Goal: Task Accomplishment & Management: Use online tool/utility

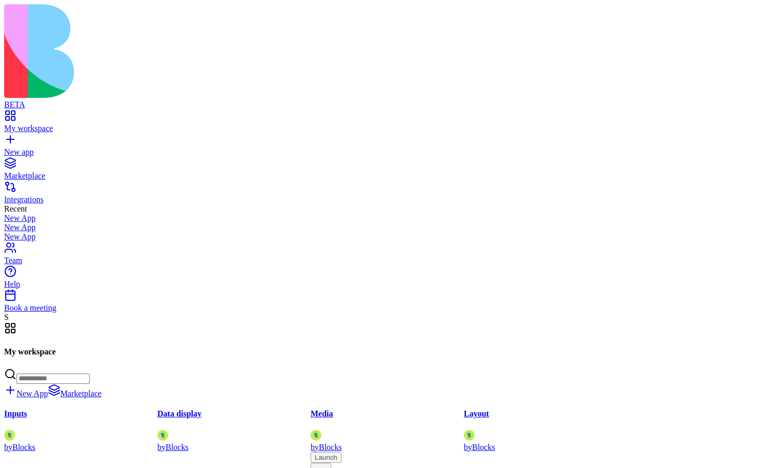
click at [90, 374] on input at bounding box center [53, 379] width 73 height 10
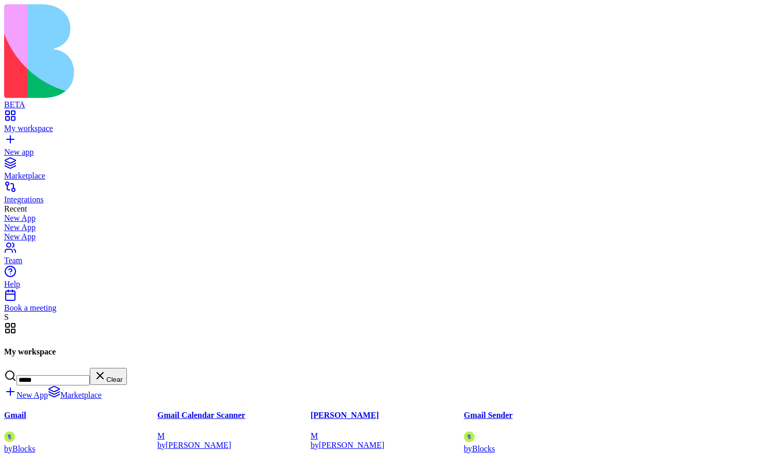
type input "*****"
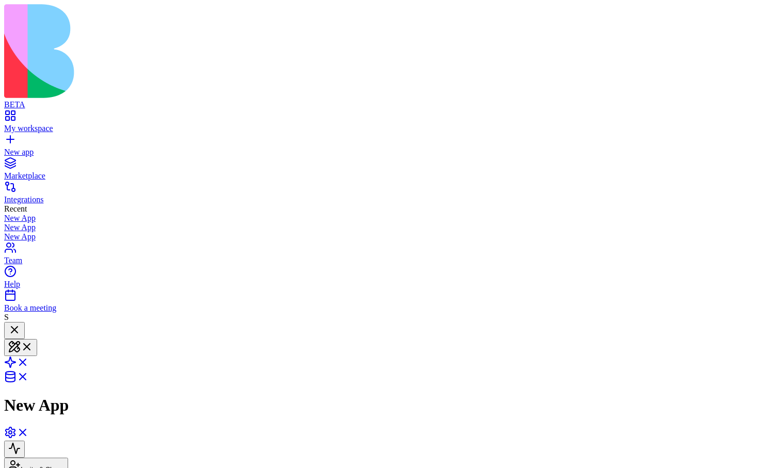
drag, startPoint x: 45, startPoint y: 187, endPoint x: 83, endPoint y: 198, distance: 39.2
copy span "create an app that connects to my google calendar"
click at [31, 148] on div "New app" at bounding box center [381, 152] width 754 height 9
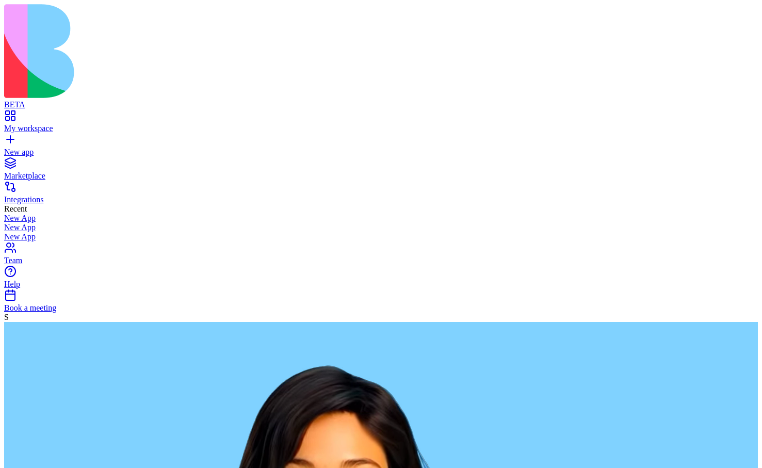
paste textarea "**********"
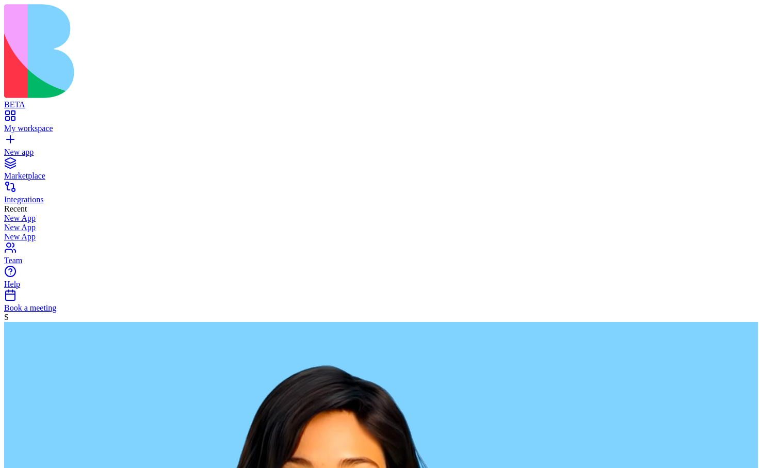
type textarea "**********"
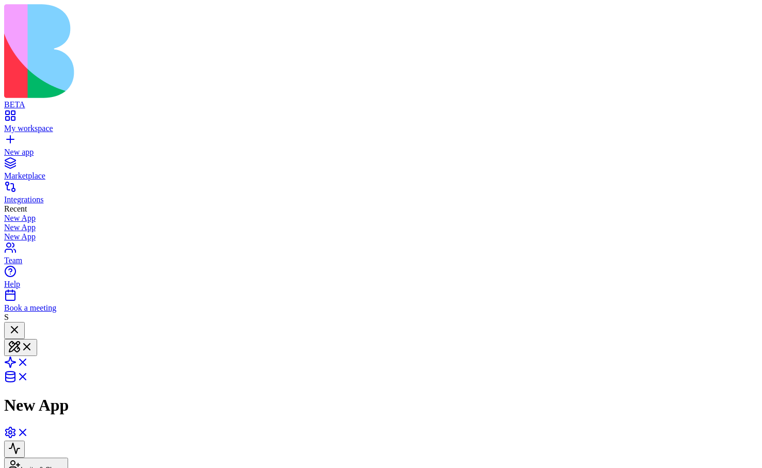
scroll to position [45, 0]
drag, startPoint x: 43, startPoint y: 188, endPoint x: 86, endPoint y: 196, distance: 43.4
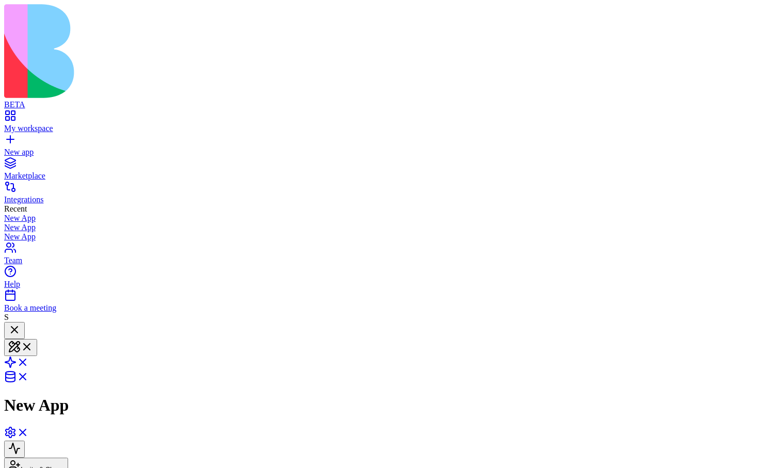
copy span "create an app that connects to my google calendar"
click at [12, 138] on link "New app" at bounding box center [381, 147] width 754 height 19
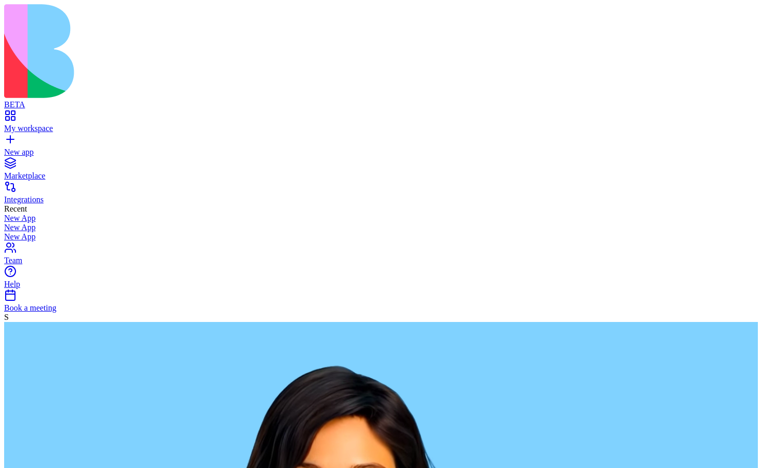
paste textarea "**********"
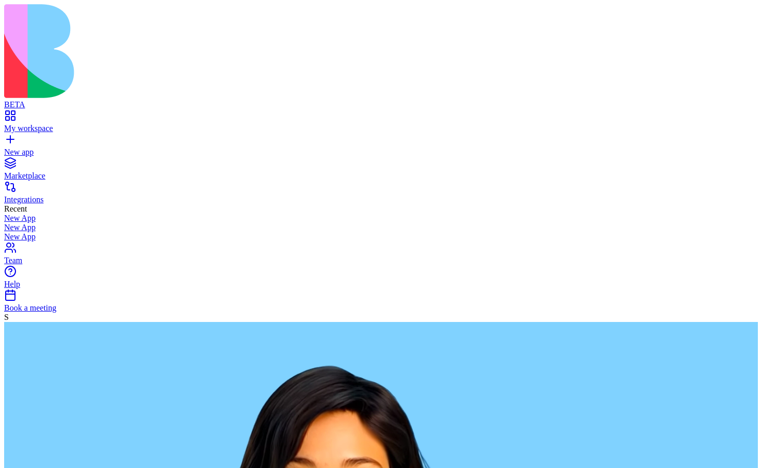
type textarea "**********"
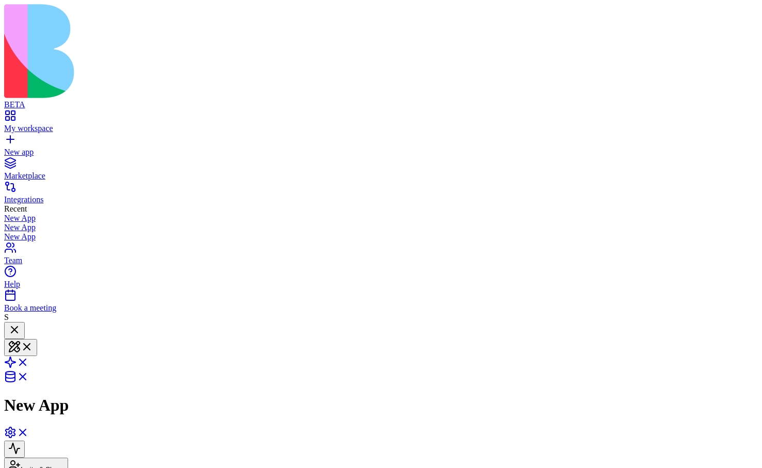
drag, startPoint x: 45, startPoint y: 188, endPoint x: 79, endPoint y: 198, distance: 35.4
copy span "create an app that connects to my google calendar"
click at [12, 138] on link "New app" at bounding box center [381, 147] width 754 height 19
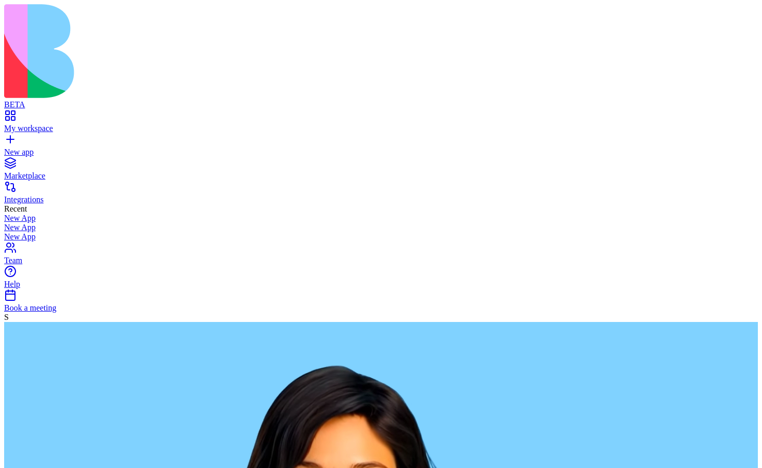
paste textarea "**********"
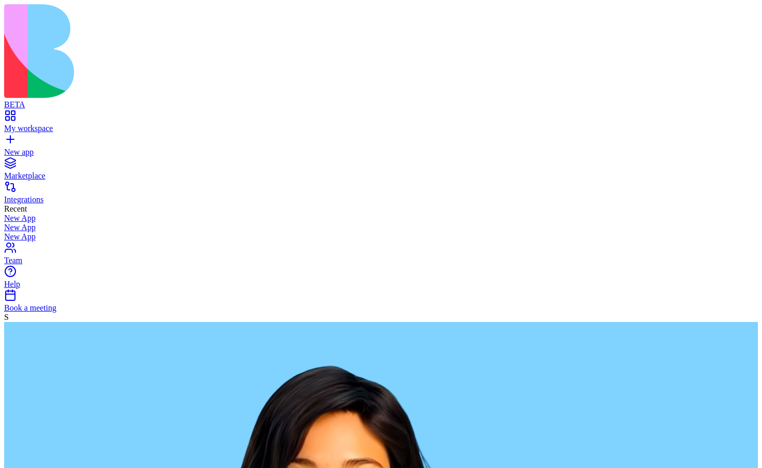
type textarea "**********"
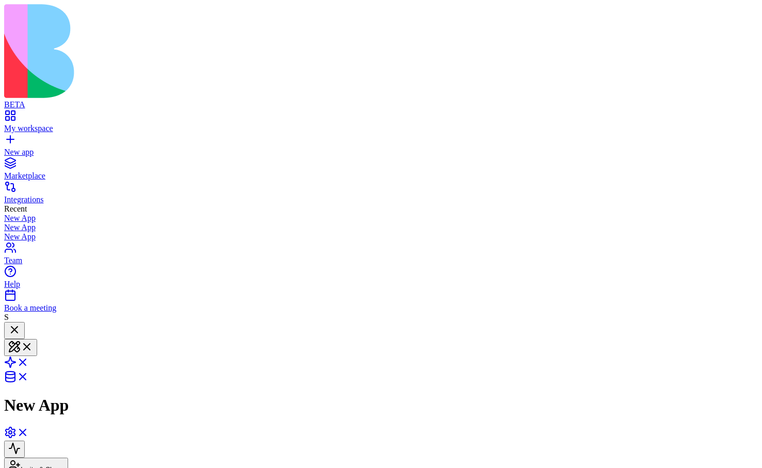
drag, startPoint x: 44, startPoint y: 373, endPoint x: 78, endPoint y: 382, distance: 34.7
copy span "create an app that connects to my google calendar"
click at [17, 138] on link "New app" at bounding box center [381, 147] width 754 height 19
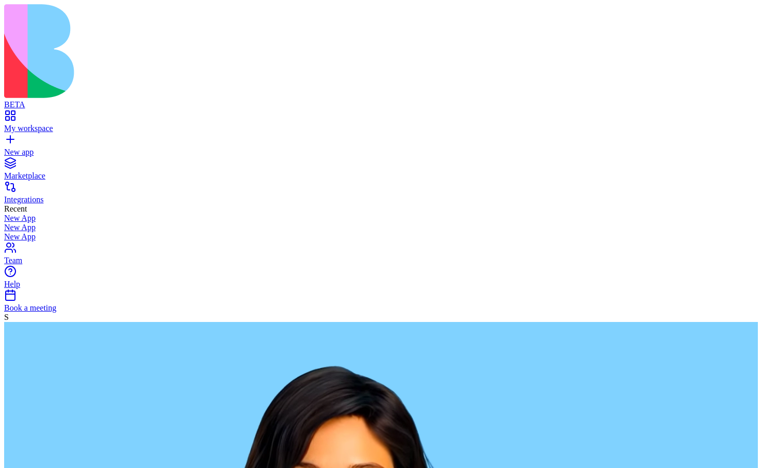
paste textarea "**********"
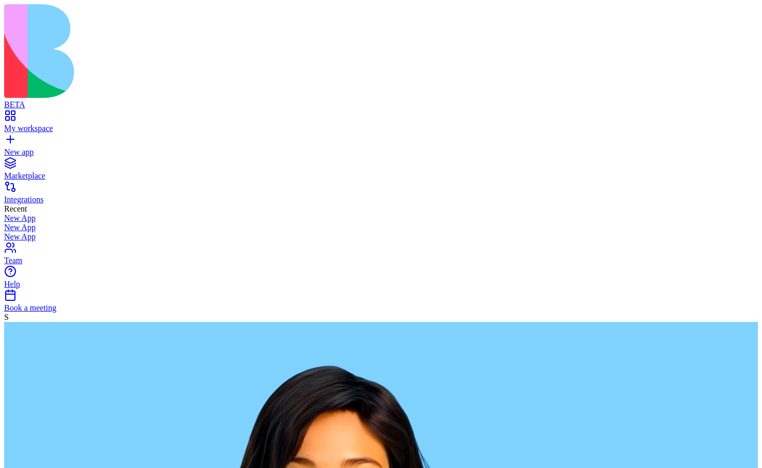
type textarea "**********"
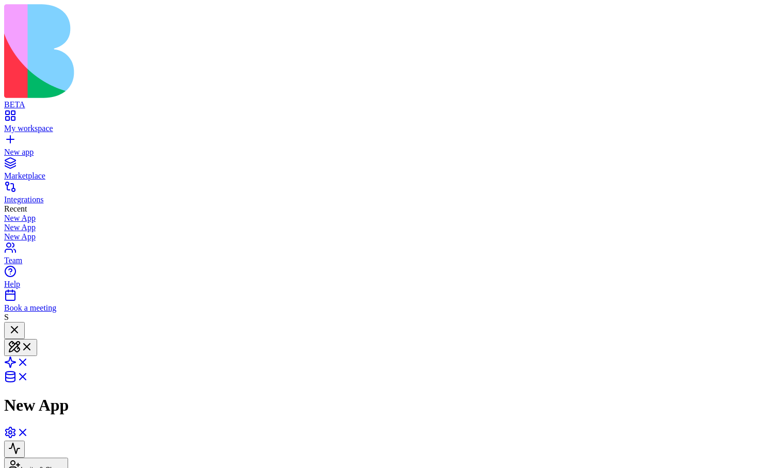
scroll to position [169, 0]
click at [15, 138] on link "New app" at bounding box center [381, 147] width 754 height 19
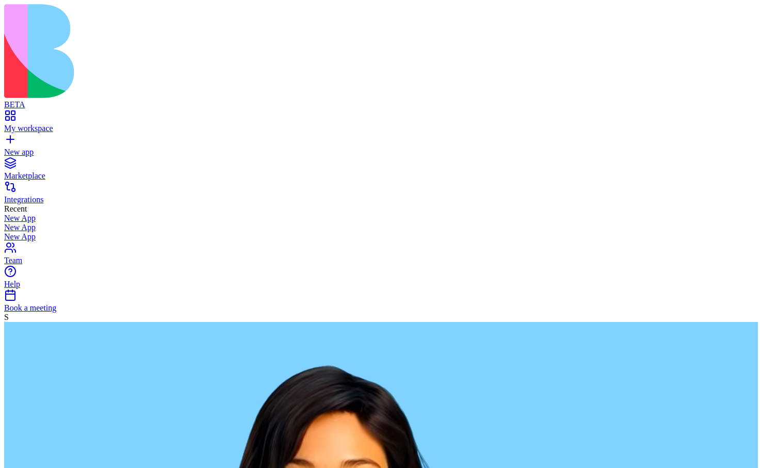
type textarea "**********"
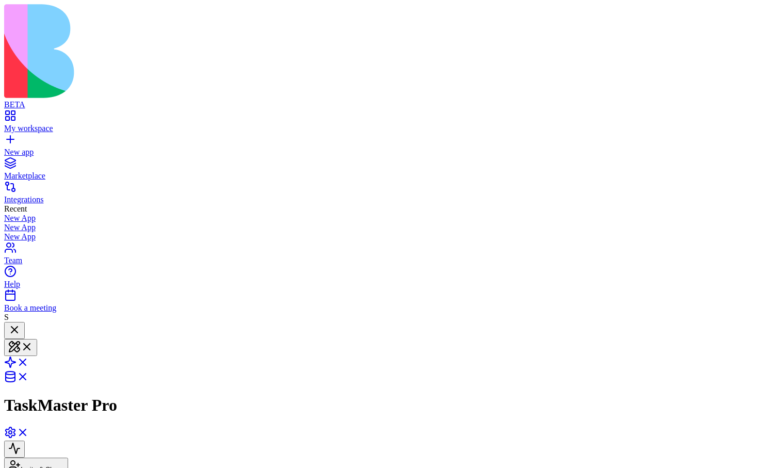
scroll to position [144, 0]
click at [29, 431] on link at bounding box center [16, 435] width 25 height 9
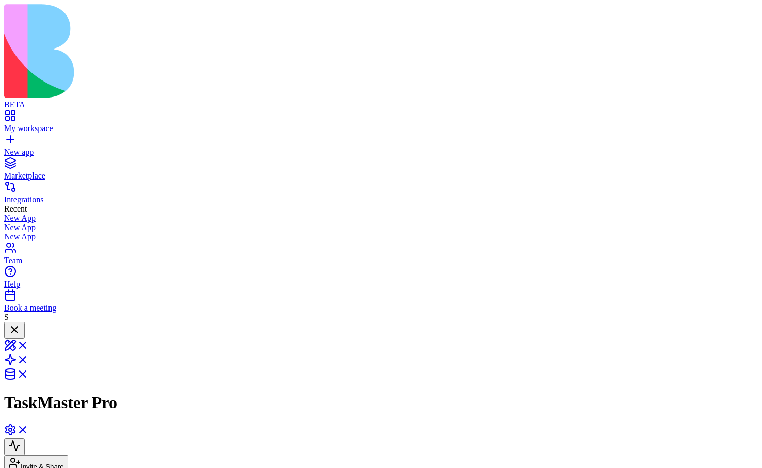
scroll to position [272, 0]
click at [29, 359] on link at bounding box center [16, 363] width 25 height 9
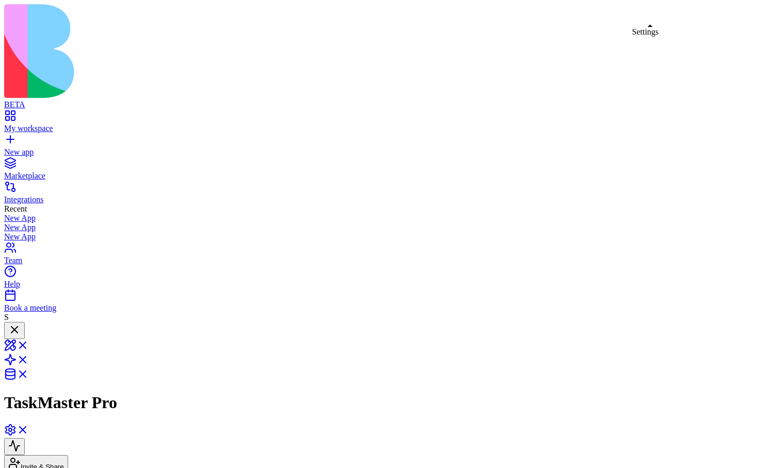
click at [29, 429] on link at bounding box center [16, 433] width 25 height 9
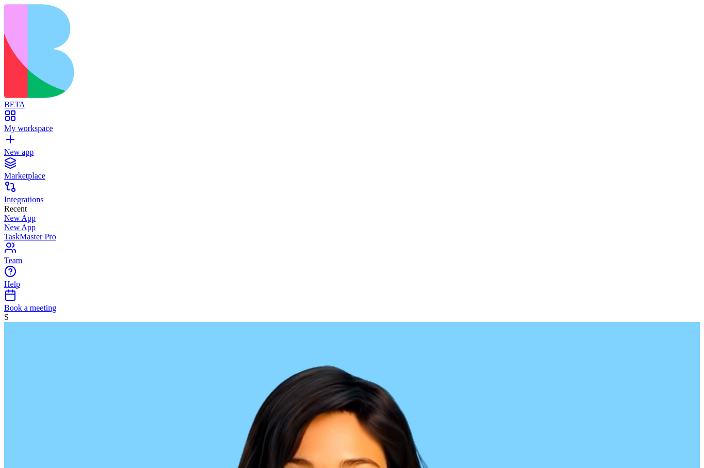
type textarea "**********"
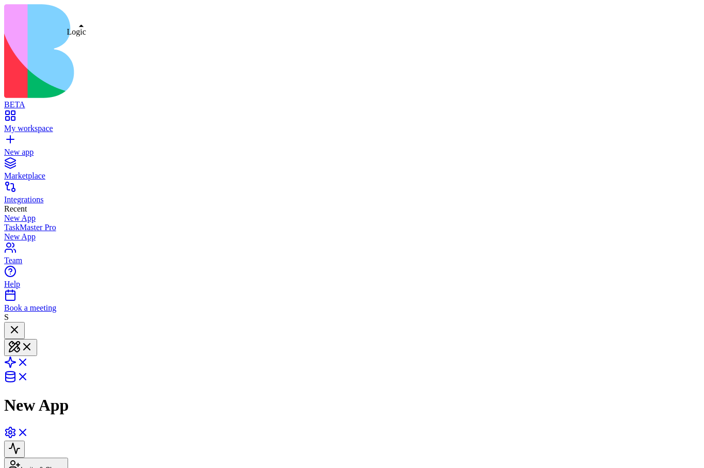
click at [29, 361] on link at bounding box center [16, 365] width 25 height 9
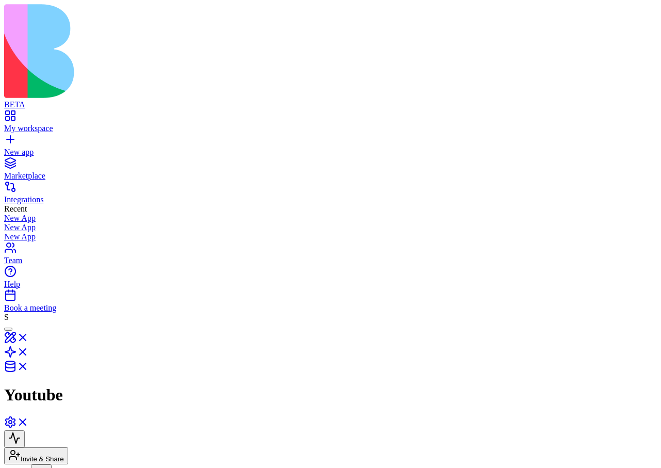
scroll to position [65, 0]
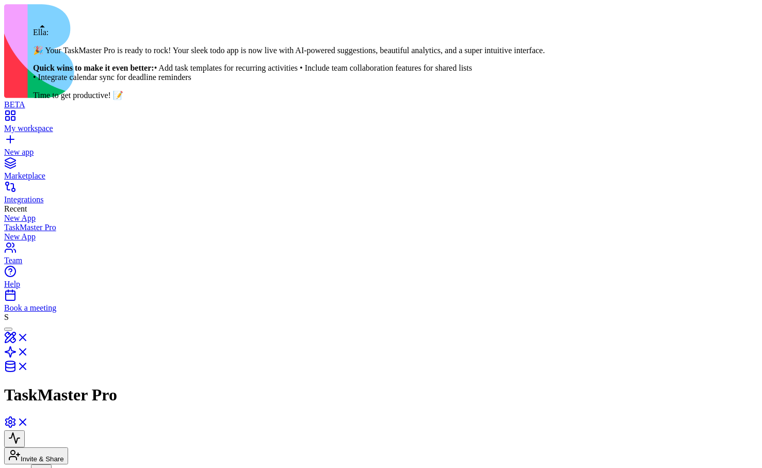
click at [8, 329] on div at bounding box center [8, 329] width 0 height 0
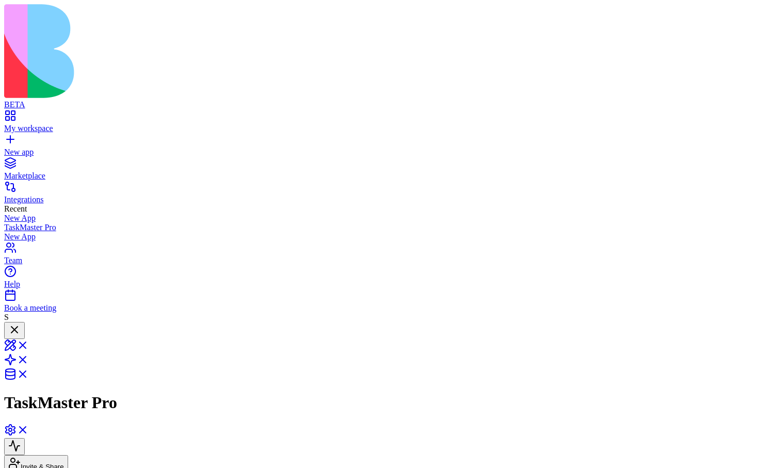
scroll to position [330, 0]
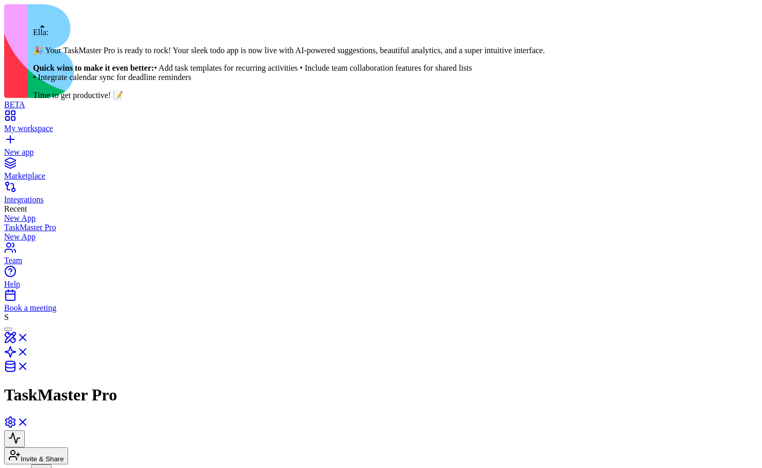
click at [8, 329] on div at bounding box center [8, 329] width 0 height 0
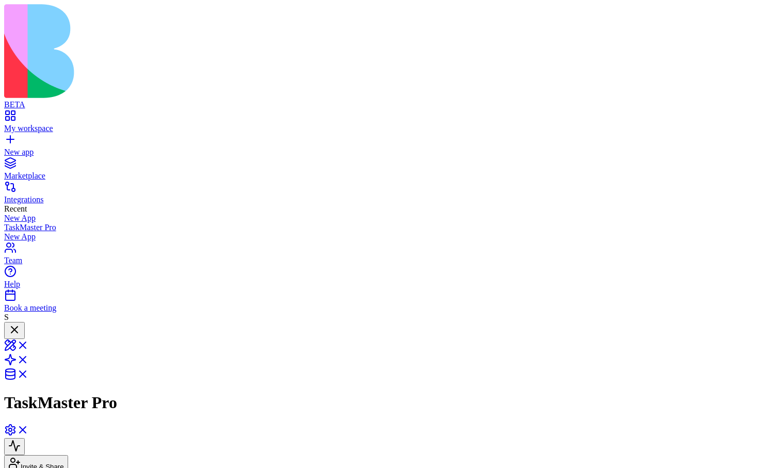
scroll to position [354, 0]
click at [21, 323] on div at bounding box center [14, 330] width 12 height 14
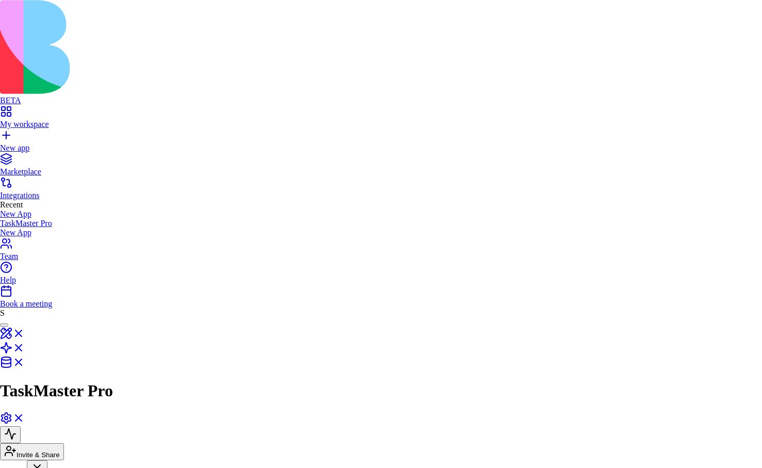
scroll to position [29, 0]
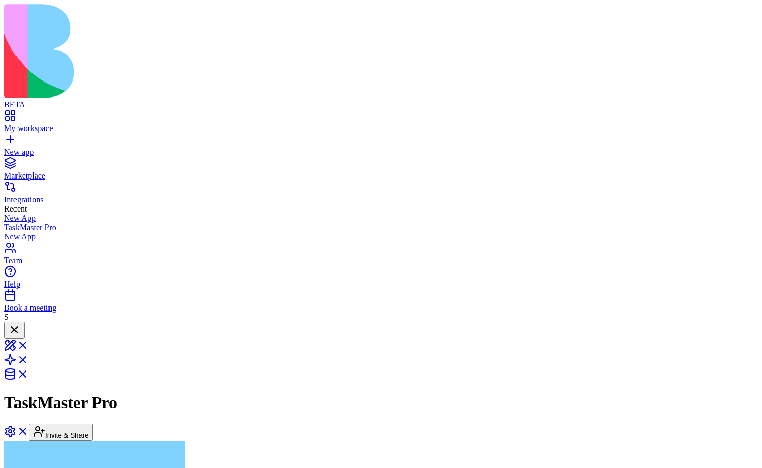
scroll to position [330, 0]
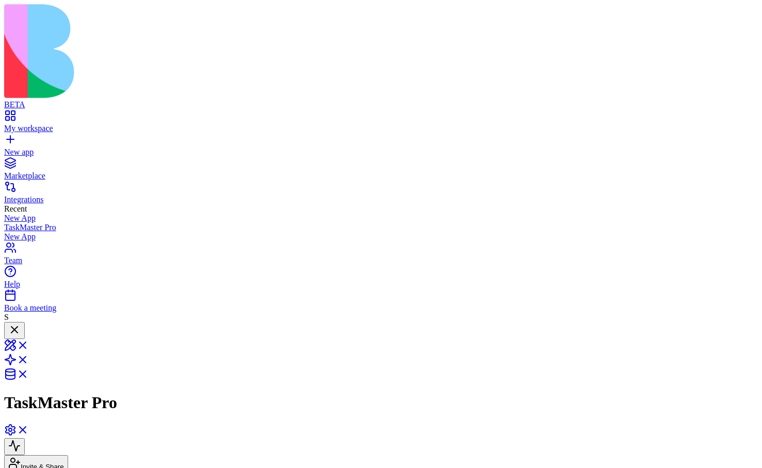
click at [21, 323] on div at bounding box center [14, 330] width 12 height 14
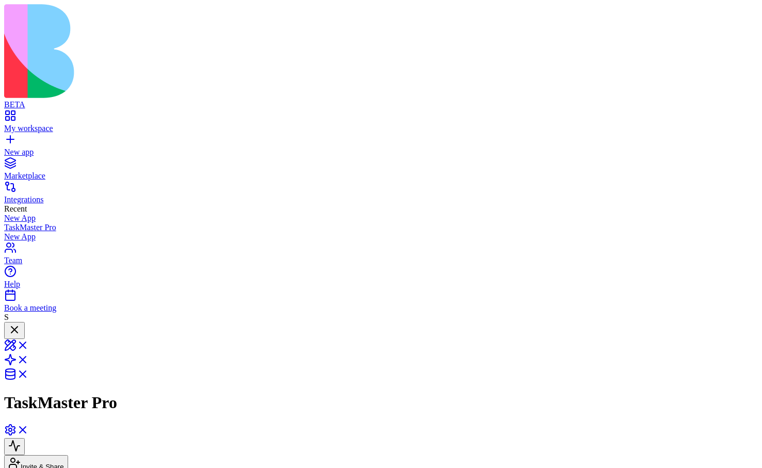
scroll to position [376, 0]
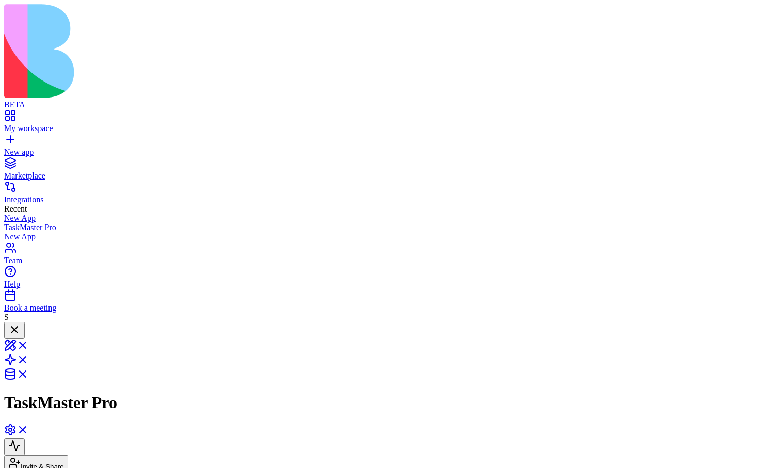
scroll to position [330, 0]
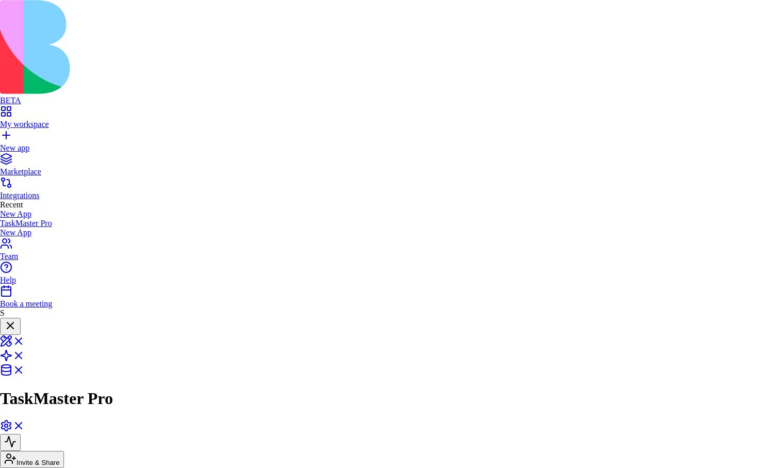
scroll to position [0, 0]
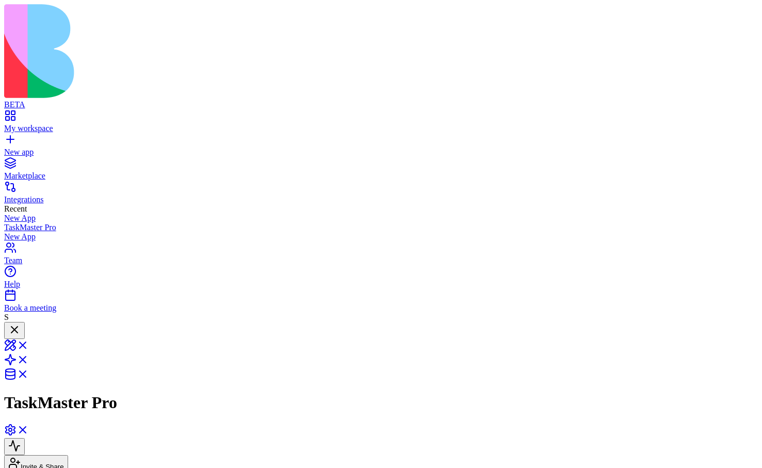
click at [21, 323] on div at bounding box center [14, 330] width 12 height 14
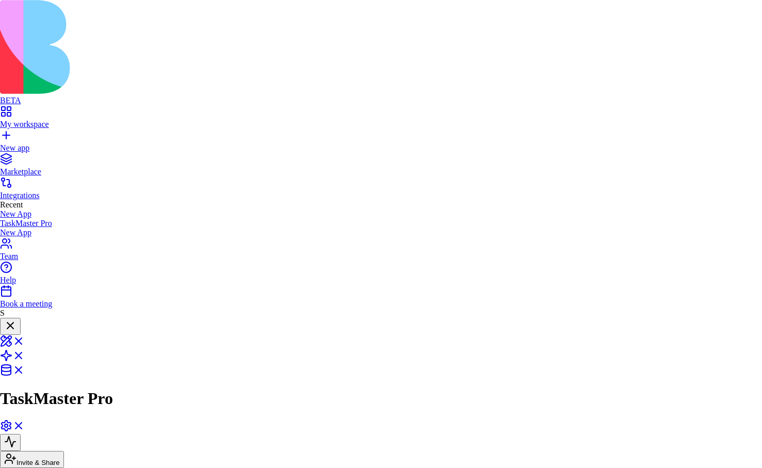
scroll to position [1024, 0]
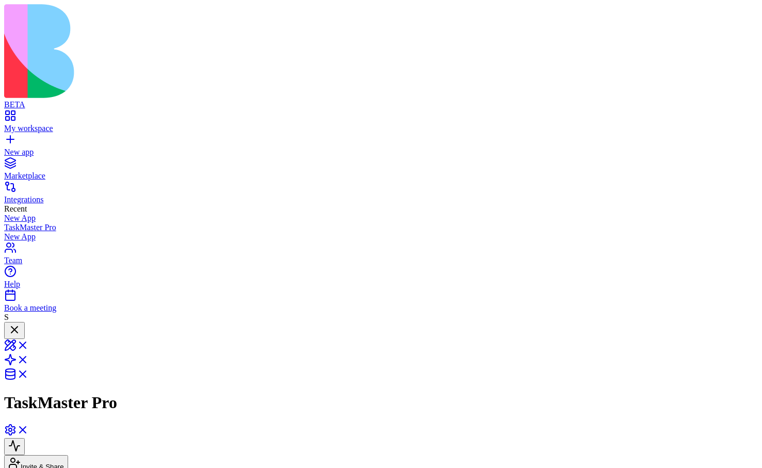
scroll to position [18, 0]
click at [29, 359] on link at bounding box center [16, 363] width 25 height 9
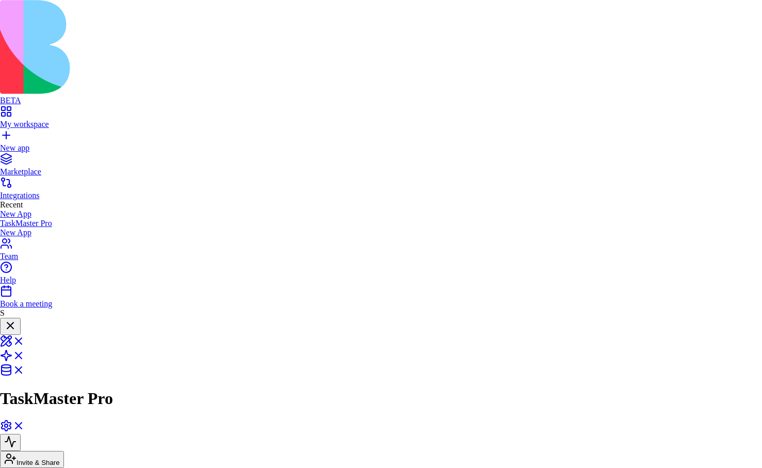
scroll to position [810, 0]
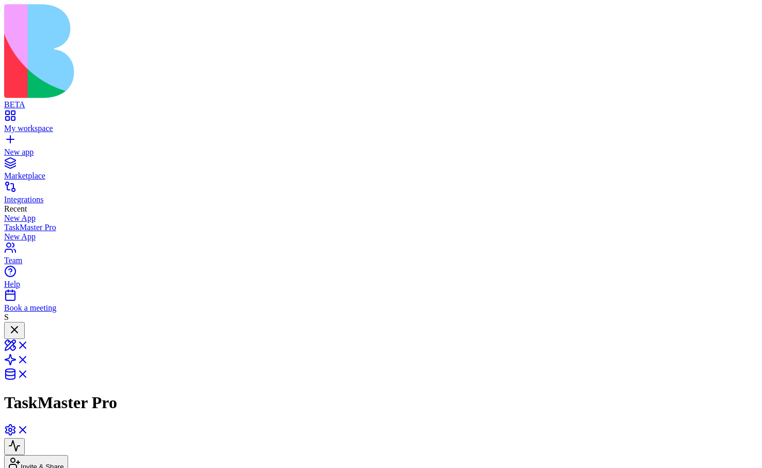
drag, startPoint x: 404, startPoint y: 214, endPoint x: 526, endPoint y: 211, distance: 121.8
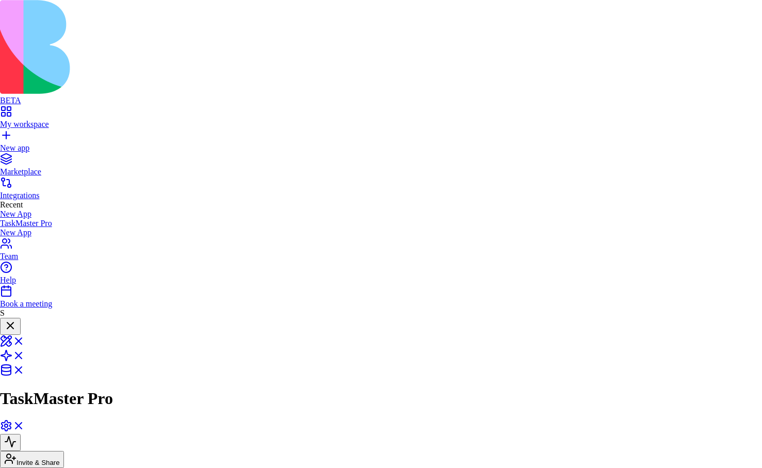
scroll to position [1092, 0]
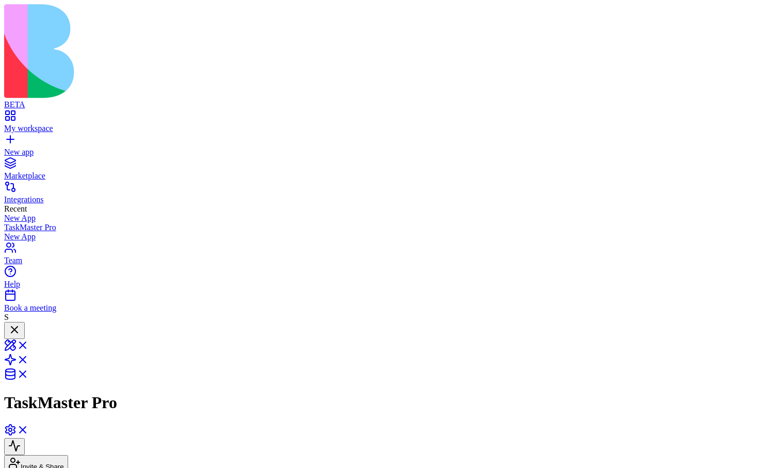
scroll to position [77, 0]
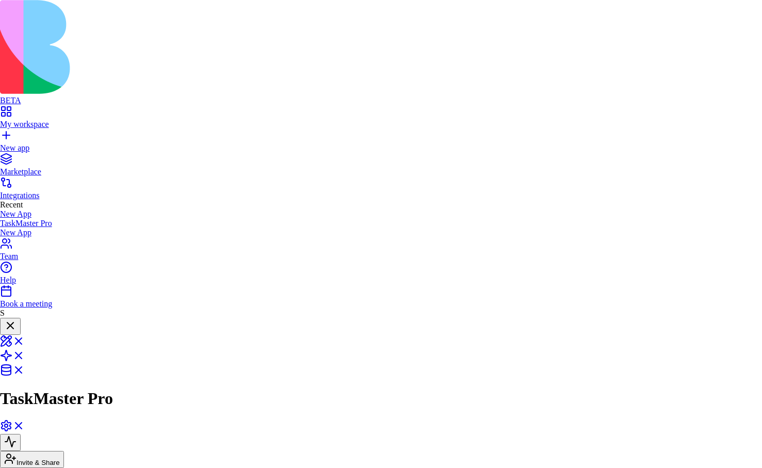
scroll to position [919, 0]
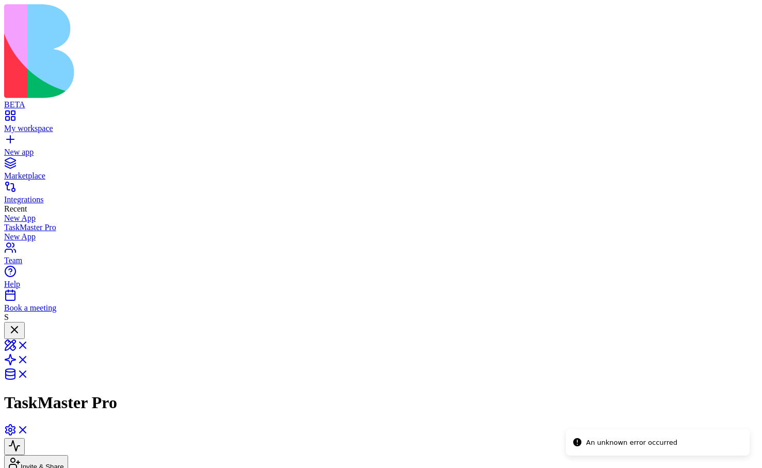
click at [29, 429] on link at bounding box center [16, 433] width 25 height 9
click at [24, 148] on div "New app" at bounding box center [381, 152] width 754 height 9
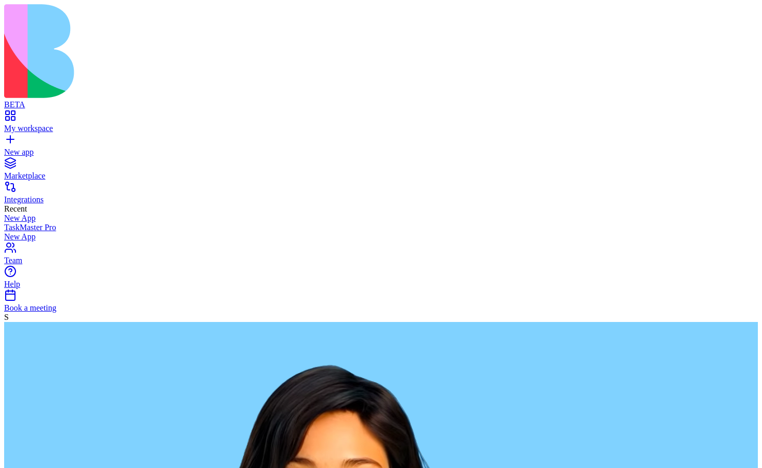
type textarea "**********"
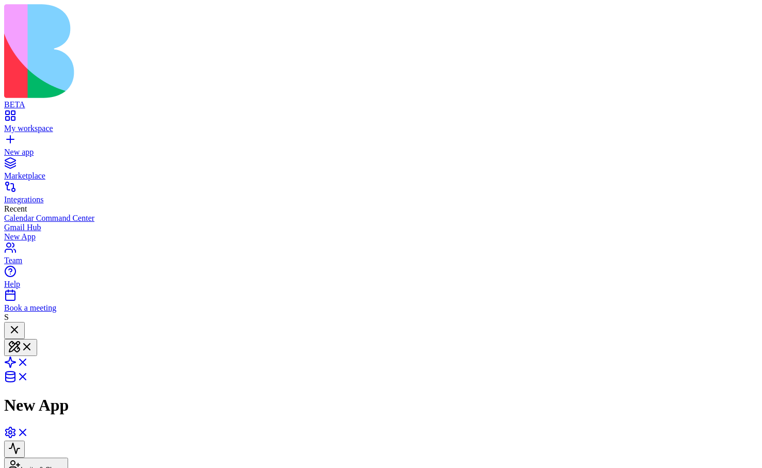
scroll to position [35, 0]
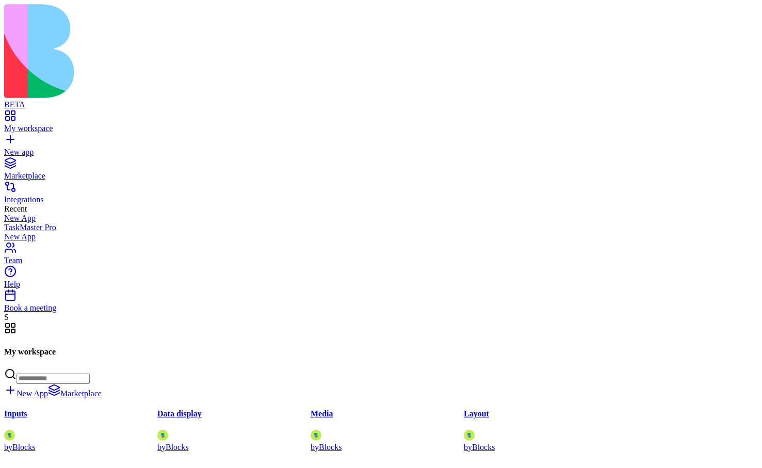
click at [48, 195] on div "Integrations" at bounding box center [381, 199] width 754 height 9
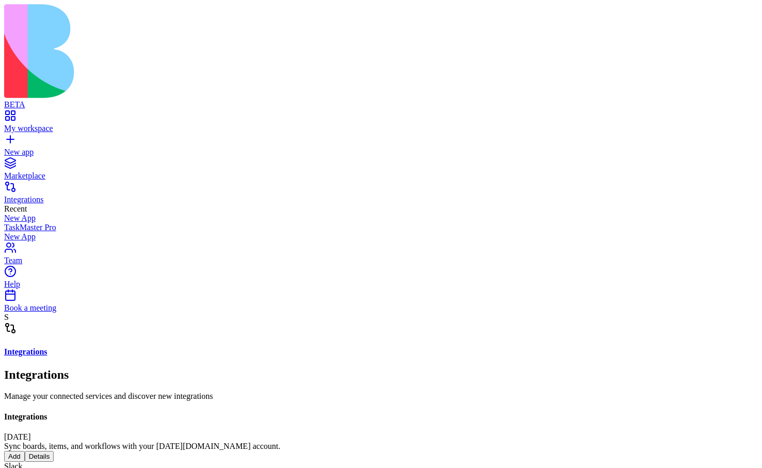
click at [54, 451] on button "Details" at bounding box center [39, 456] width 29 height 11
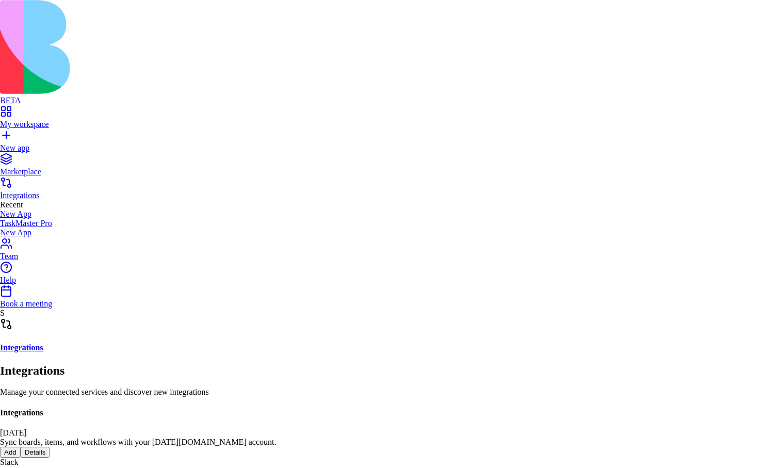
scroll to position [345, 0]
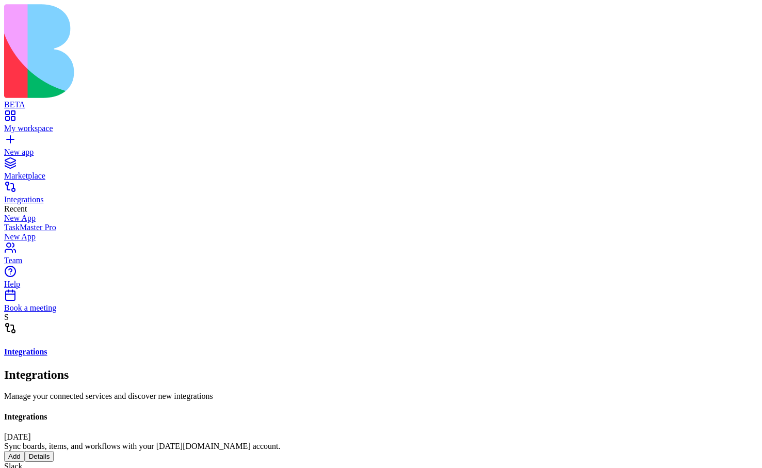
scroll to position [41, 0]
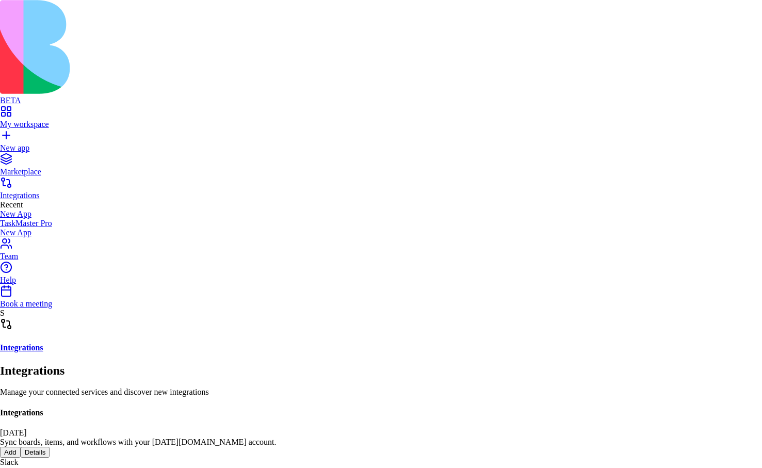
scroll to position [948, 0]
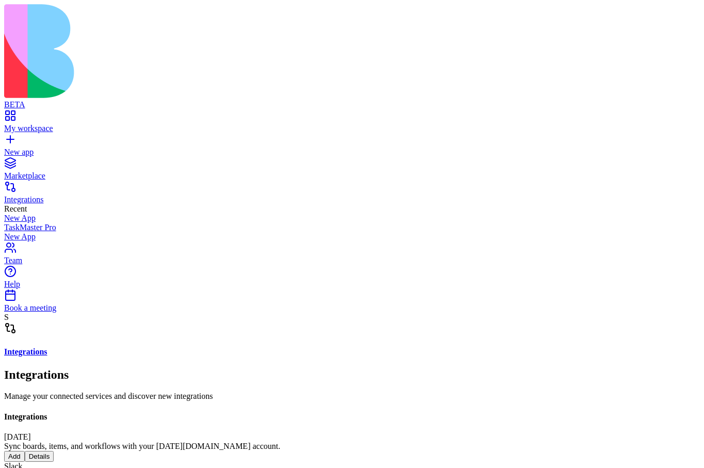
scroll to position [37, 0]
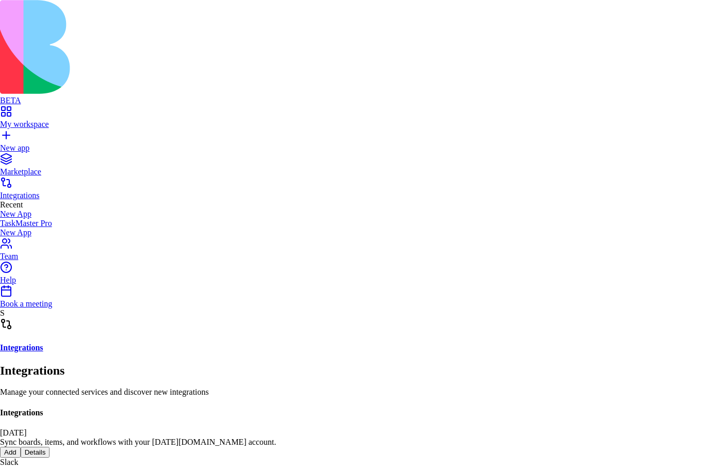
scroll to position [222, 0]
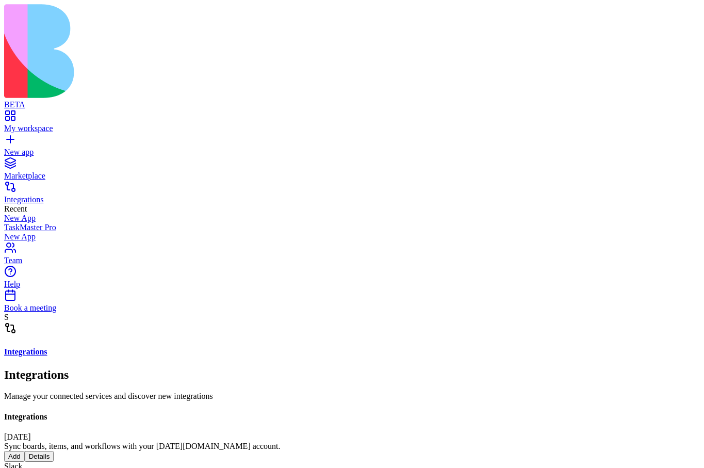
click at [54, 451] on button "Details" at bounding box center [39, 456] width 29 height 11
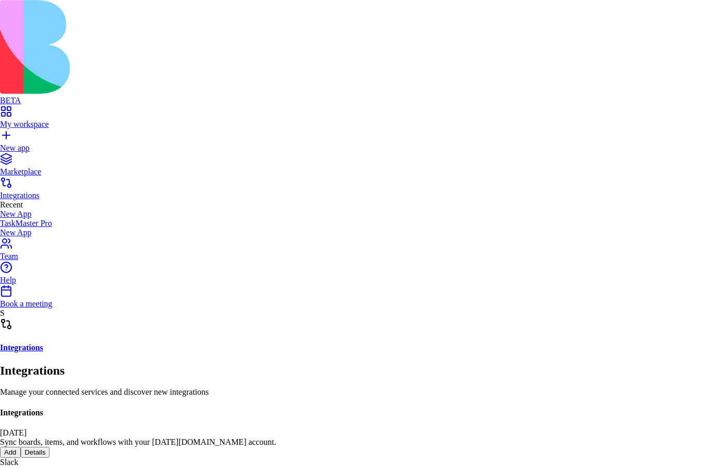
scroll to position [97, 0]
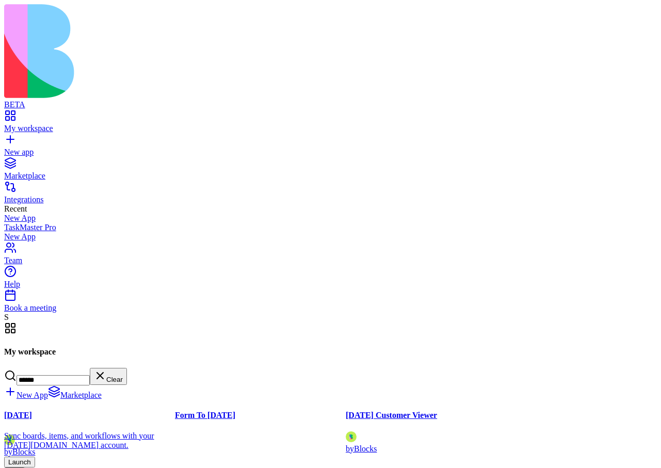
type input "******"
click at [175, 411] on h4 "[DATE]" at bounding box center [89, 415] width 171 height 9
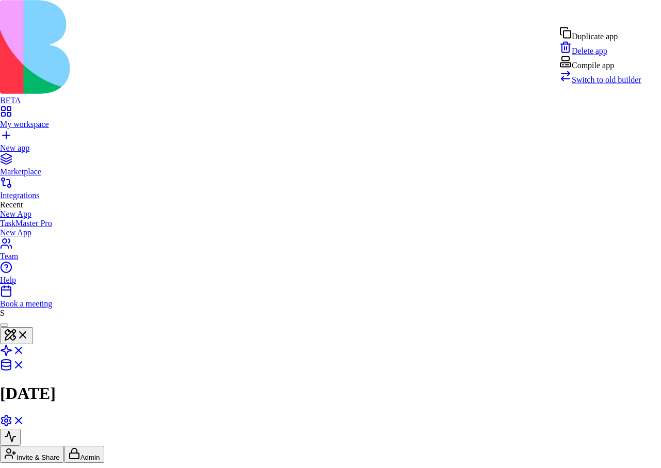
click at [592, 84] on span "Switch to old builder" at bounding box center [607, 79] width 70 height 9
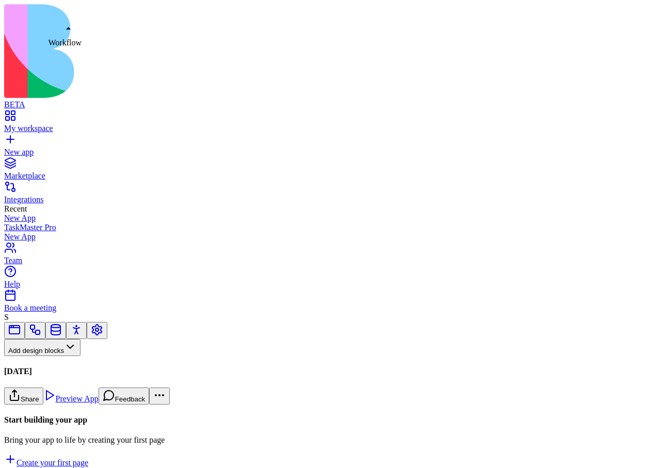
click at [41, 330] on link at bounding box center [35, 334] width 12 height 8
click at [56, 356] on button "Workflows" at bounding box center [30, 364] width 52 height 17
click at [50, 329] on div "Actions" at bounding box center [54, 322] width 49 height 14
click at [98, 450] on div "GetBoardData" at bounding box center [68, 454] width 129 height 9
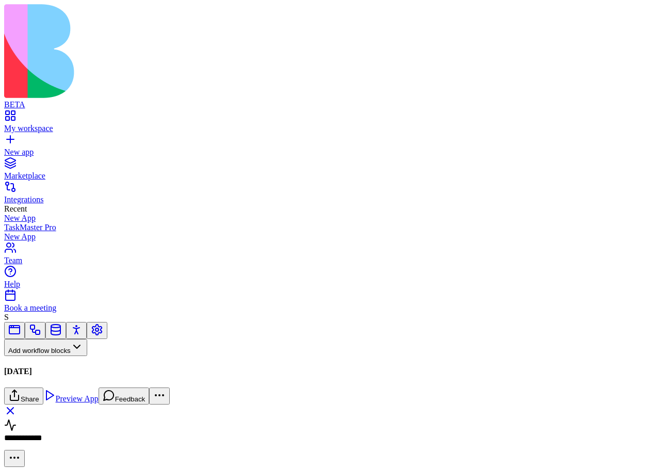
click at [30, 467] on span "General" at bounding box center [17, 471] width 26 height 9
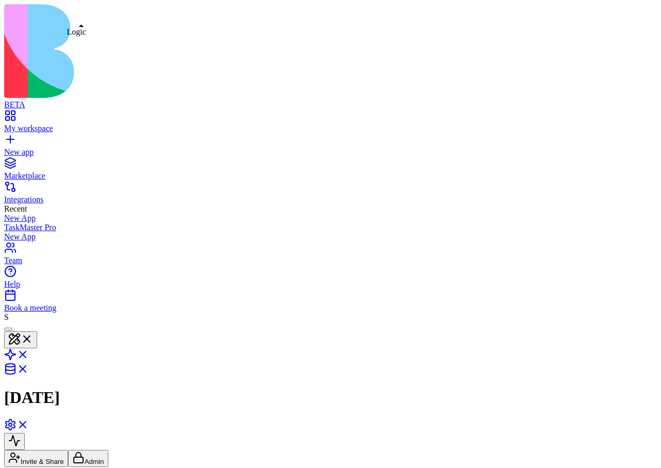
click at [29, 353] on link at bounding box center [16, 357] width 25 height 9
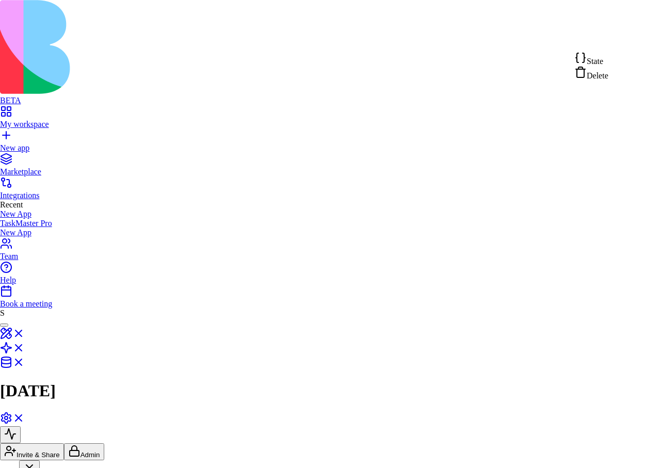
click at [598, 61] on span "State" at bounding box center [595, 61] width 17 height 9
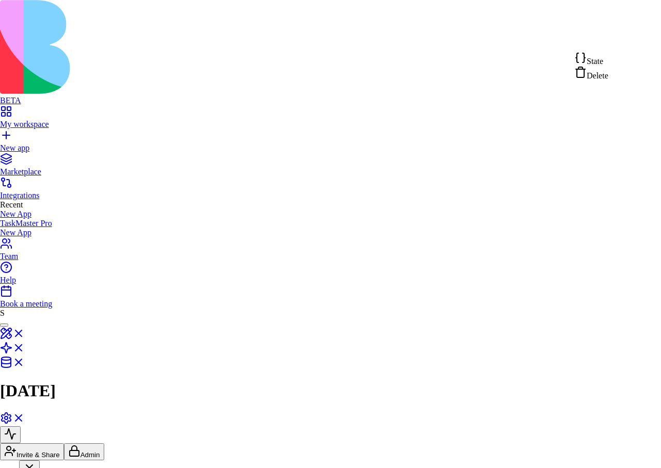
click at [608, 61] on div "State" at bounding box center [591, 59] width 34 height 14
type textarea "**********"
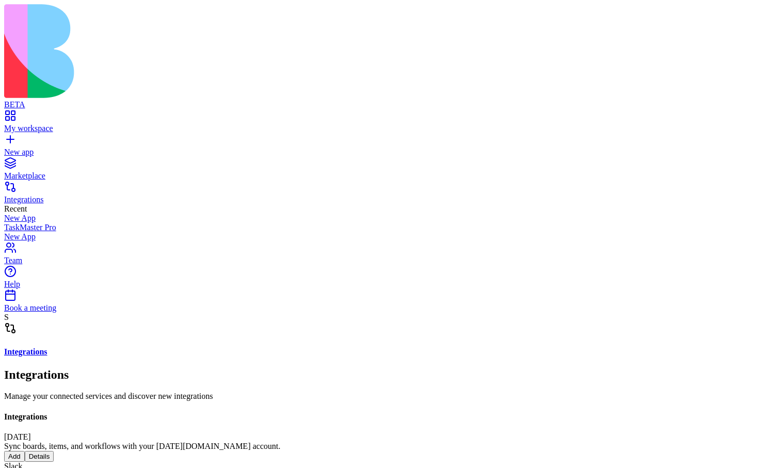
scroll to position [41, 0]
click at [54, 451] on button "Details" at bounding box center [39, 456] width 29 height 11
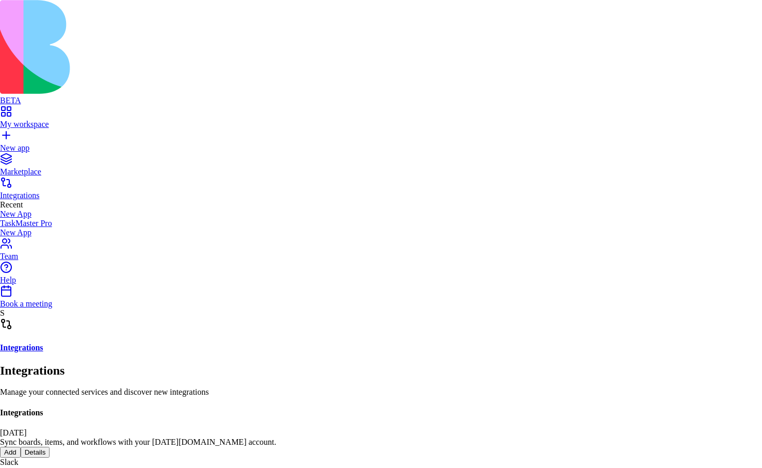
scroll to position [0, 0]
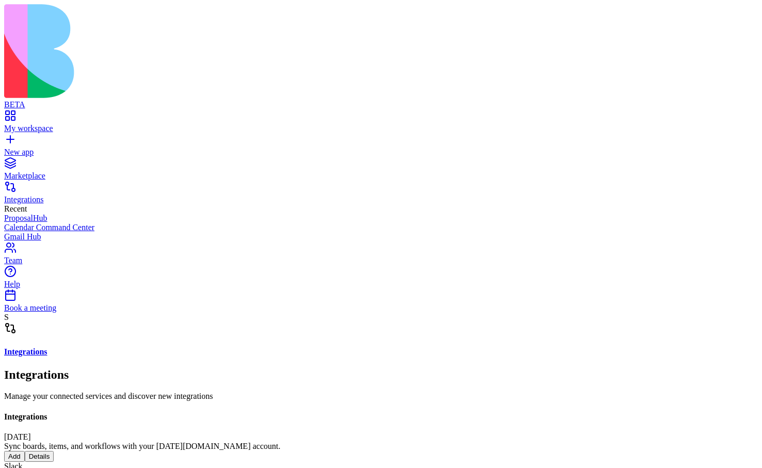
click at [54, 451] on button "Details" at bounding box center [39, 456] width 29 height 11
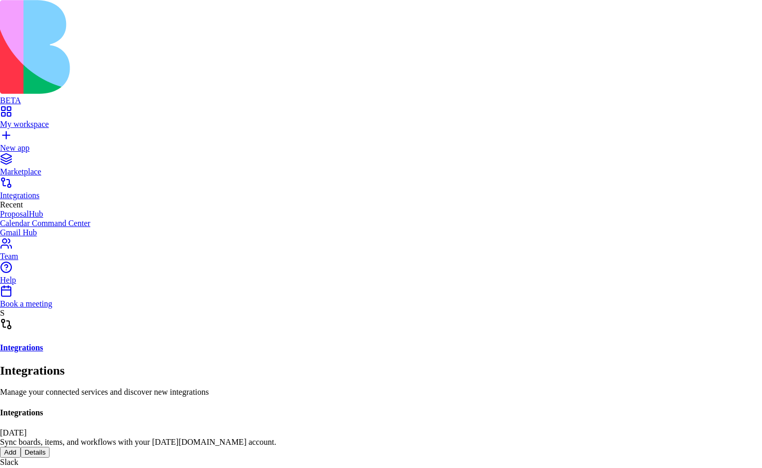
scroll to position [33, 0]
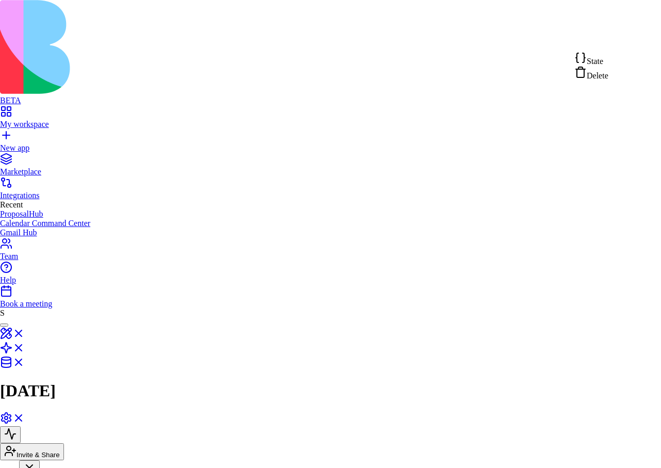
click at [608, 62] on div "State" at bounding box center [591, 59] width 34 height 14
type textarea "**********"
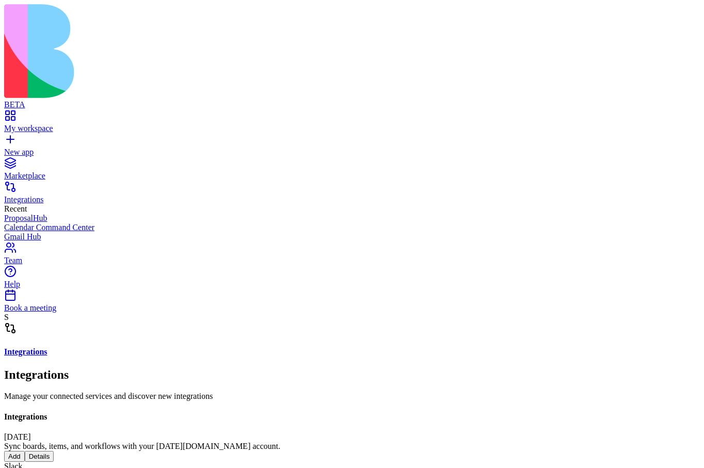
click at [54, 451] on button "Details" at bounding box center [39, 456] width 29 height 11
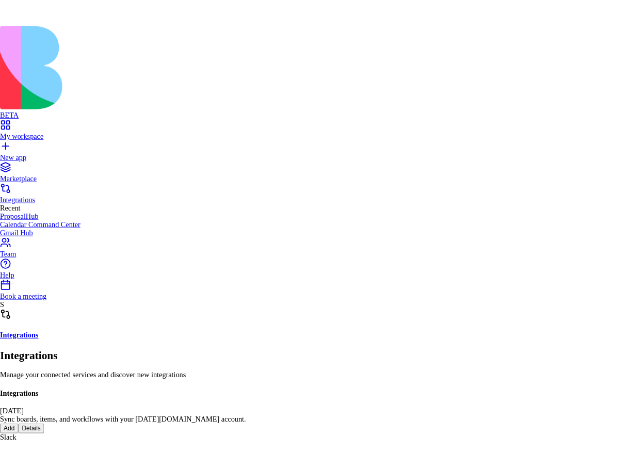
scroll to position [92, 0]
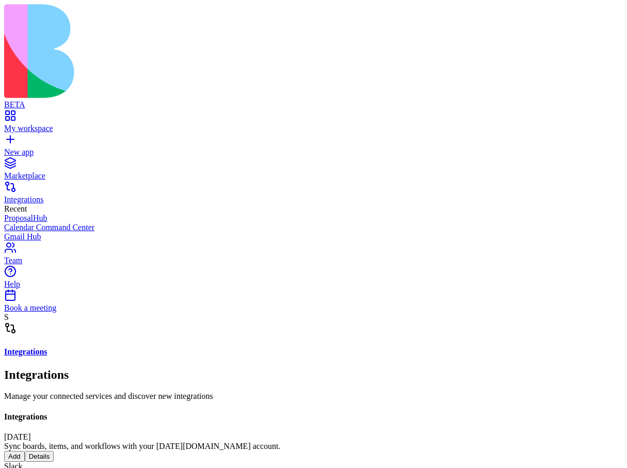
click at [54, 451] on button "Details" at bounding box center [39, 456] width 29 height 11
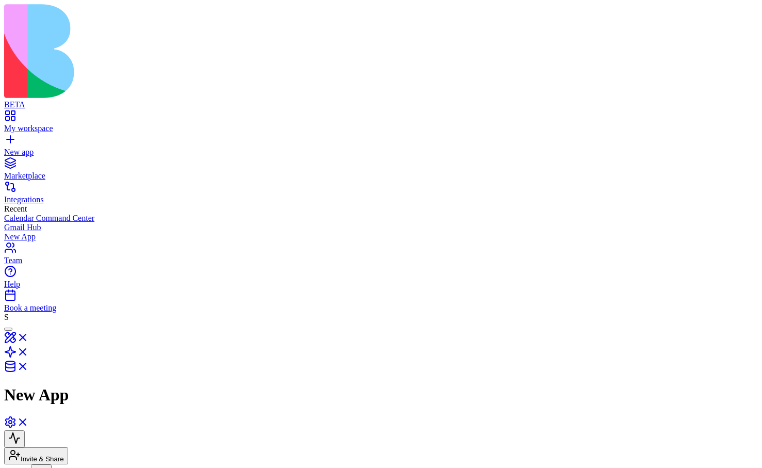
click at [17, 115] on link "My workspace" at bounding box center [381, 124] width 754 height 19
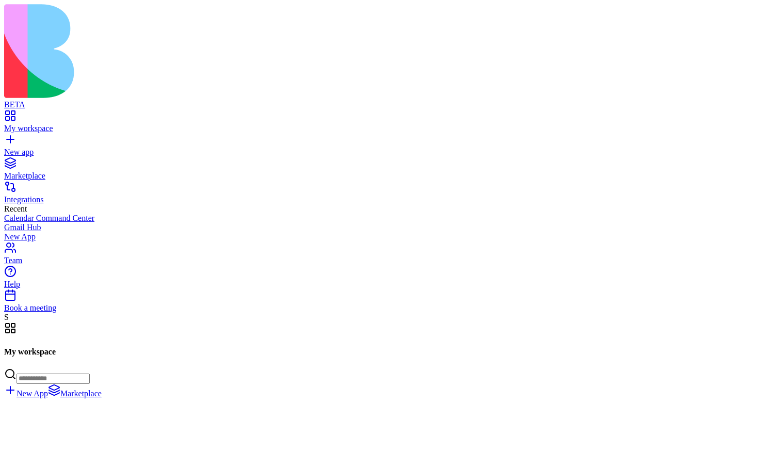
scroll to position [898, 0]
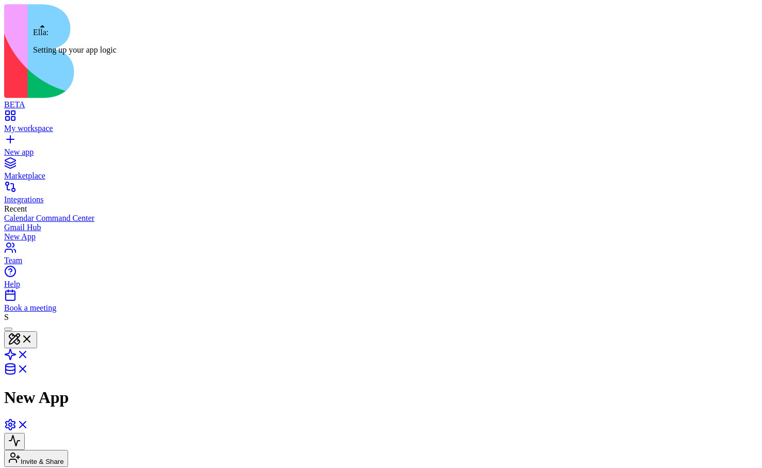
click at [8, 329] on div at bounding box center [8, 329] width 0 height 0
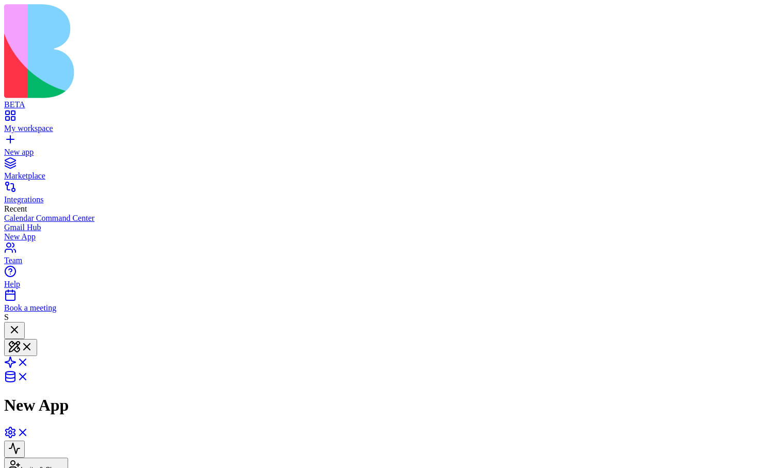
click at [21, 138] on link "New app" at bounding box center [381, 147] width 754 height 19
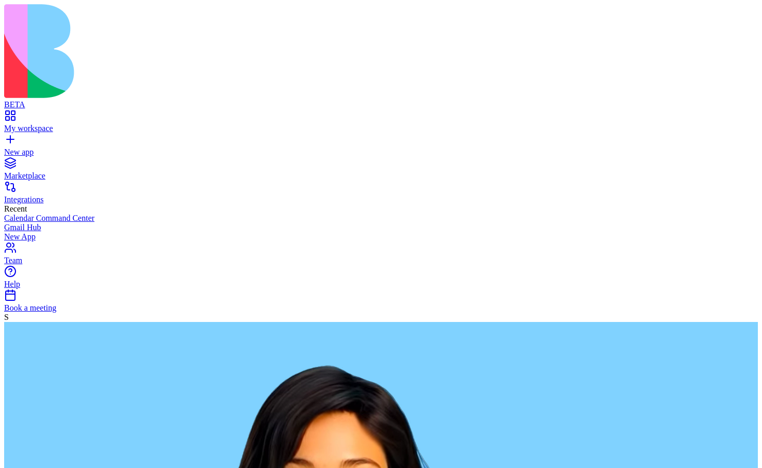
type textarea "**********"
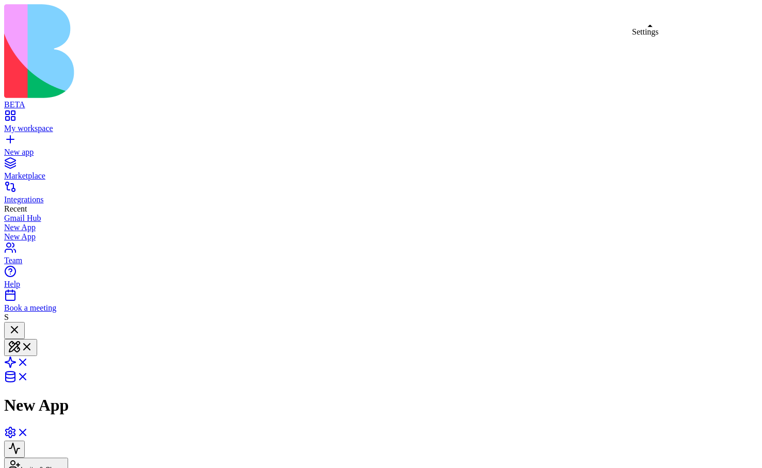
click at [29, 431] on link at bounding box center [16, 435] width 25 height 9
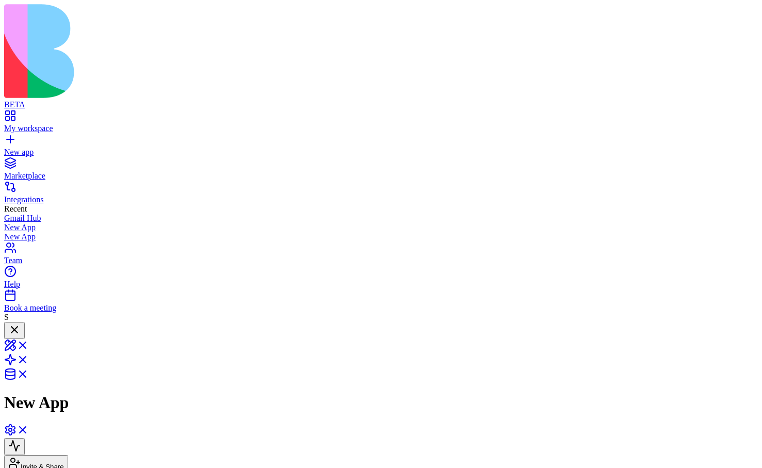
scroll to position [46, 0]
